Goal: Information Seeking & Learning: Learn about a topic

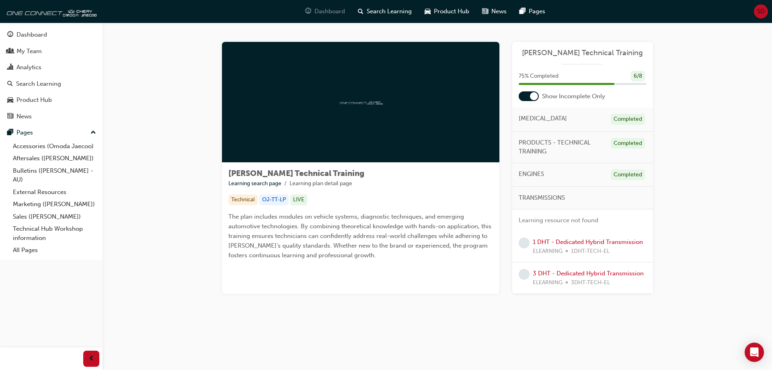
click at [323, 8] on span "Dashboard" at bounding box center [329, 11] width 31 height 9
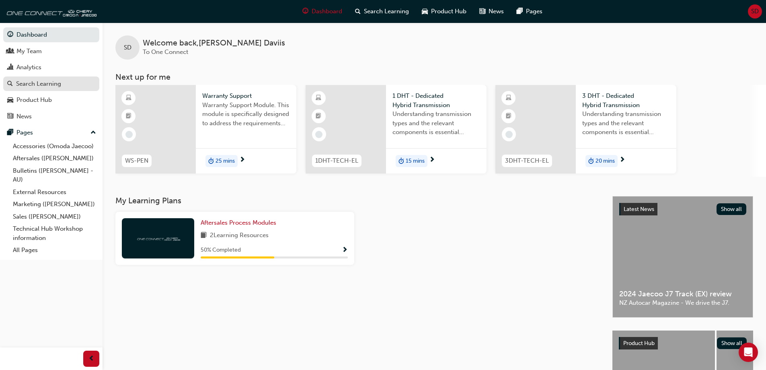
click at [43, 84] on div "Search Learning" at bounding box center [38, 83] width 45 height 9
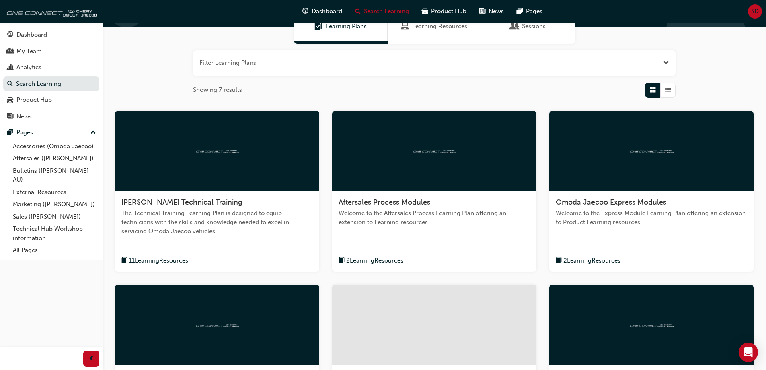
scroll to position [80, 0]
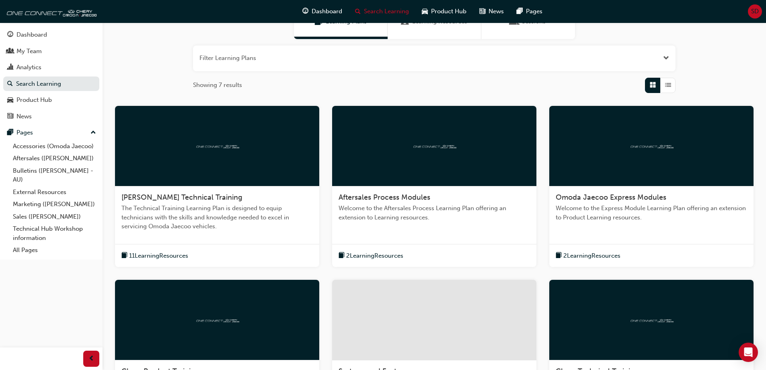
click at [407, 199] on span "Aftersales Process Modules" at bounding box center [385, 197] width 92 height 9
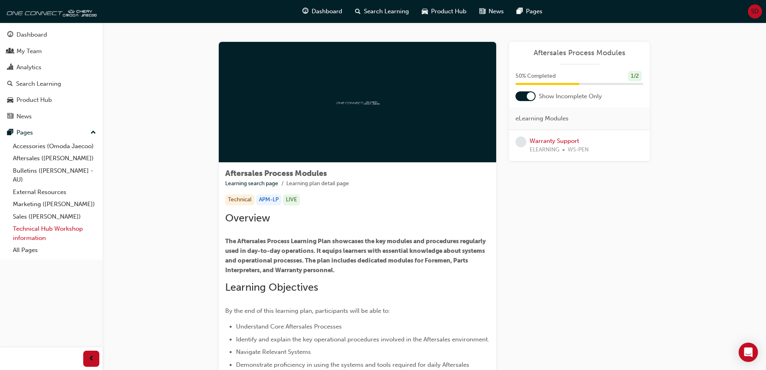
click at [49, 231] on link "Technical Hub Workshop information" at bounding box center [55, 232] width 90 height 21
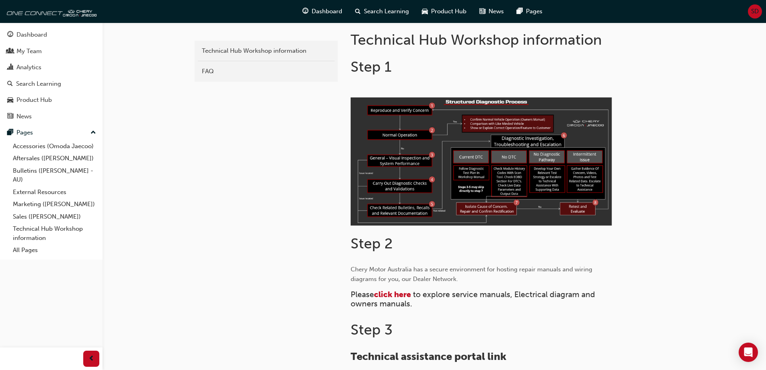
scroll to position [161, 0]
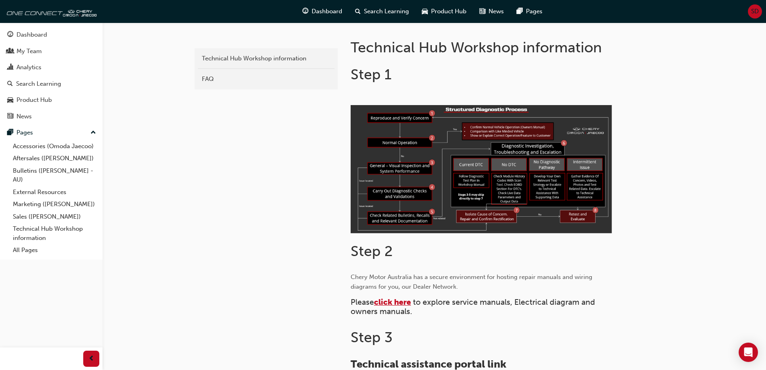
click at [405, 300] on span "click here" at bounding box center [392, 301] width 37 height 9
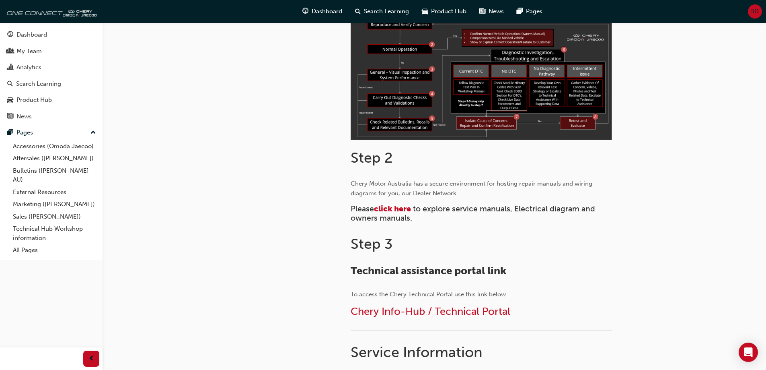
scroll to position [282, 0]
